Goal: Transaction & Acquisition: Purchase product/service

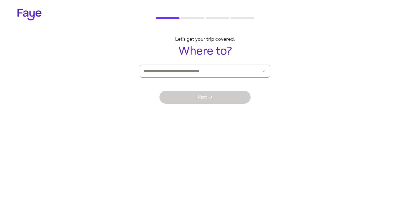
click at [223, 72] on input at bounding box center [197, 71] width 108 height 12
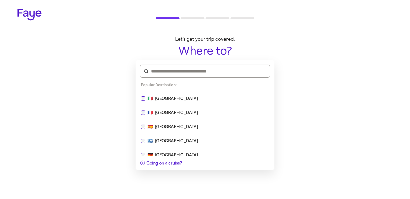
click at [214, 92] on div "🇮🇹 [GEOGRAPHIC_DATA]" at bounding box center [205, 98] width 134 height 13
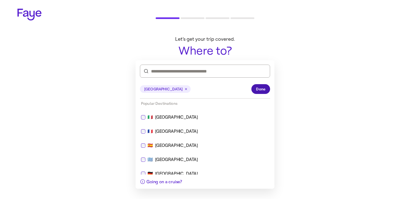
click at [257, 86] on span "Done" at bounding box center [260, 89] width 9 height 6
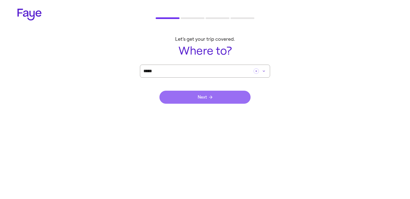
click at [229, 97] on button "Next" at bounding box center [204, 97] width 91 height 13
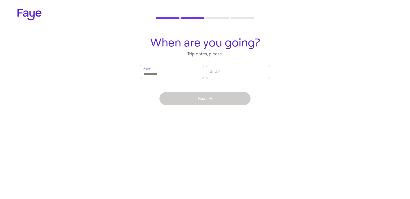
click at [193, 74] on input "From   *" at bounding box center [171, 72] width 57 height 12
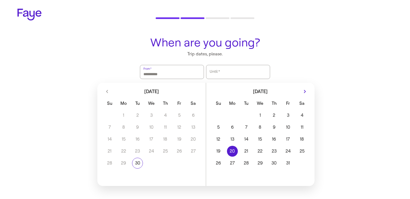
click at [226, 148] on button "20" at bounding box center [232, 151] width 14 height 11
click at [260, 151] on button "22" at bounding box center [260, 151] width 14 height 11
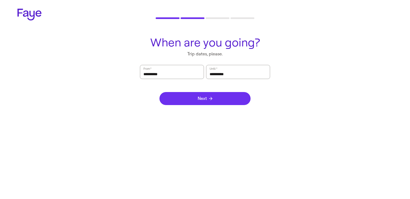
click at [238, 94] on button "Next" at bounding box center [204, 98] width 91 height 13
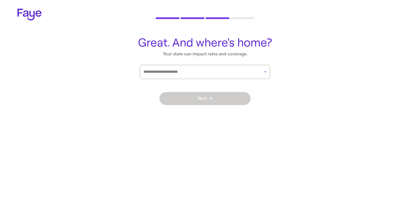
click at [215, 77] on div at bounding box center [201, 72] width 116 height 14
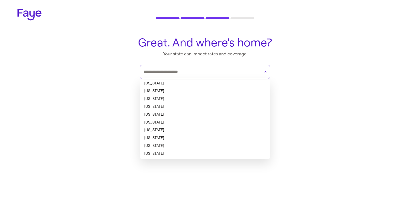
click at [209, 90] on li "[US_STATE]" at bounding box center [205, 91] width 130 height 8
type input "******"
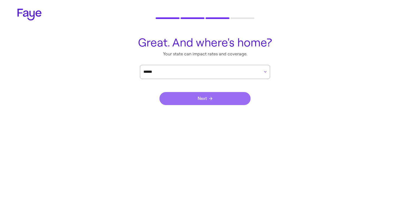
click at [225, 96] on button "Next" at bounding box center [204, 98] width 91 height 13
